Goal: Information Seeking & Learning: Learn about a topic

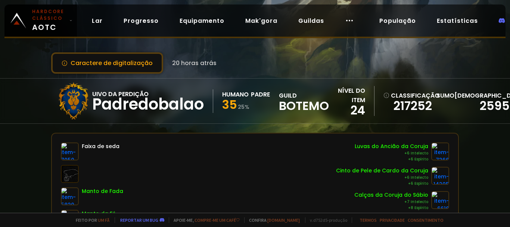
scroll to position [75, 0]
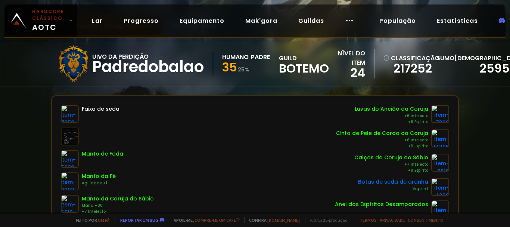
scroll to position [75, 0]
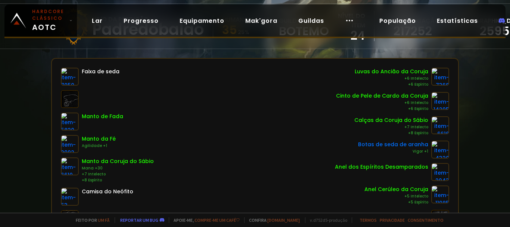
click at [112, 162] on font "Manto da Coruja do Sábio" at bounding box center [118, 160] width 72 height 7
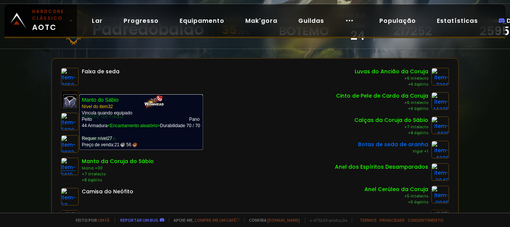
click at [74, 165] on img at bounding box center [70, 166] width 18 height 18
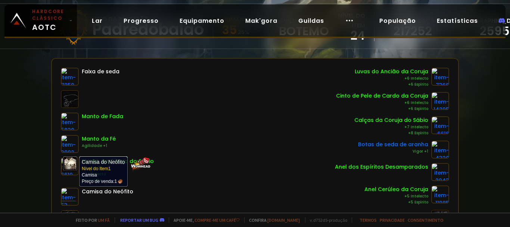
scroll to position [149, 0]
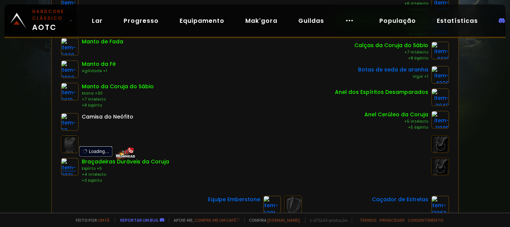
click at [72, 162] on img at bounding box center [70, 167] width 18 height 18
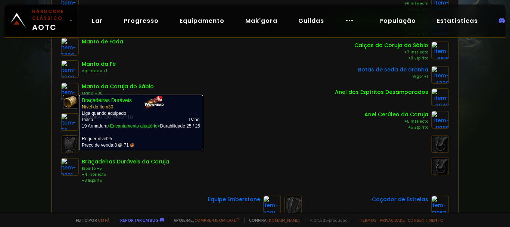
click at [67, 170] on img at bounding box center [70, 167] width 18 height 18
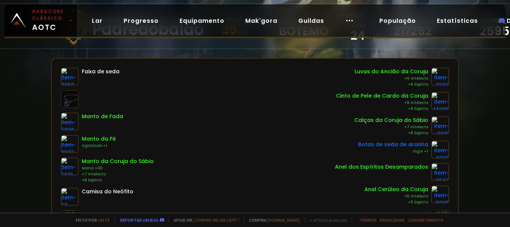
scroll to position [0, 0]
